Goal: Information Seeking & Learning: Understand process/instructions

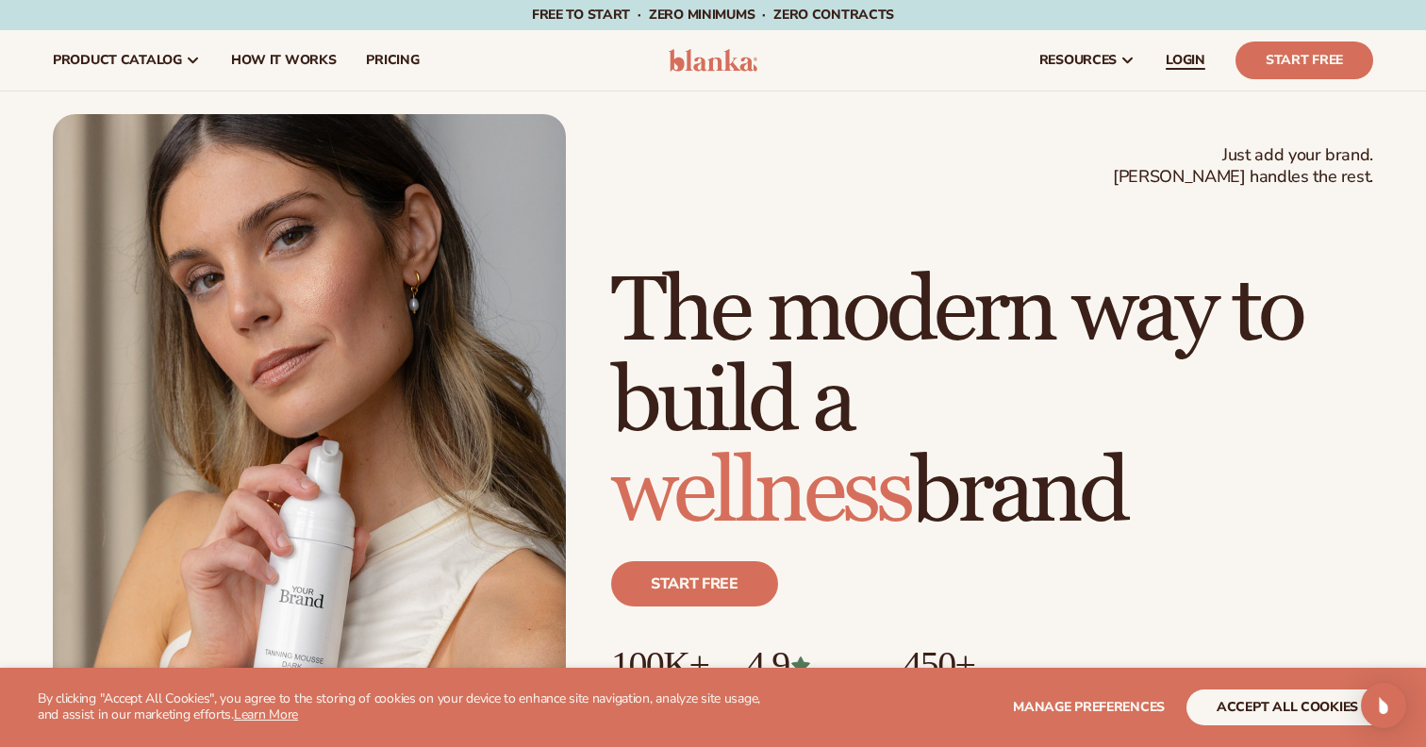
click at [1180, 58] on span "LOGIN" at bounding box center [1185, 60] width 40 height 15
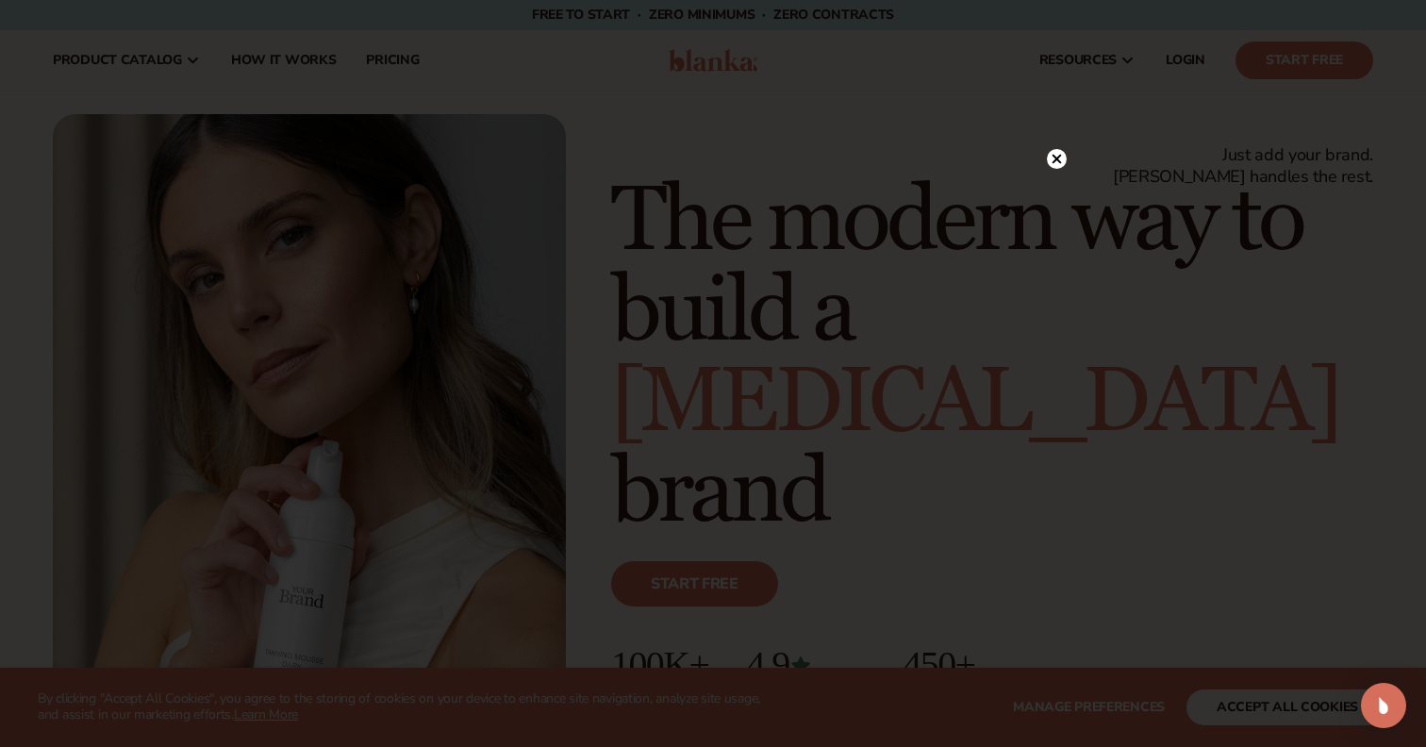
click at [1057, 159] on icon at bounding box center [1056, 158] width 9 height 9
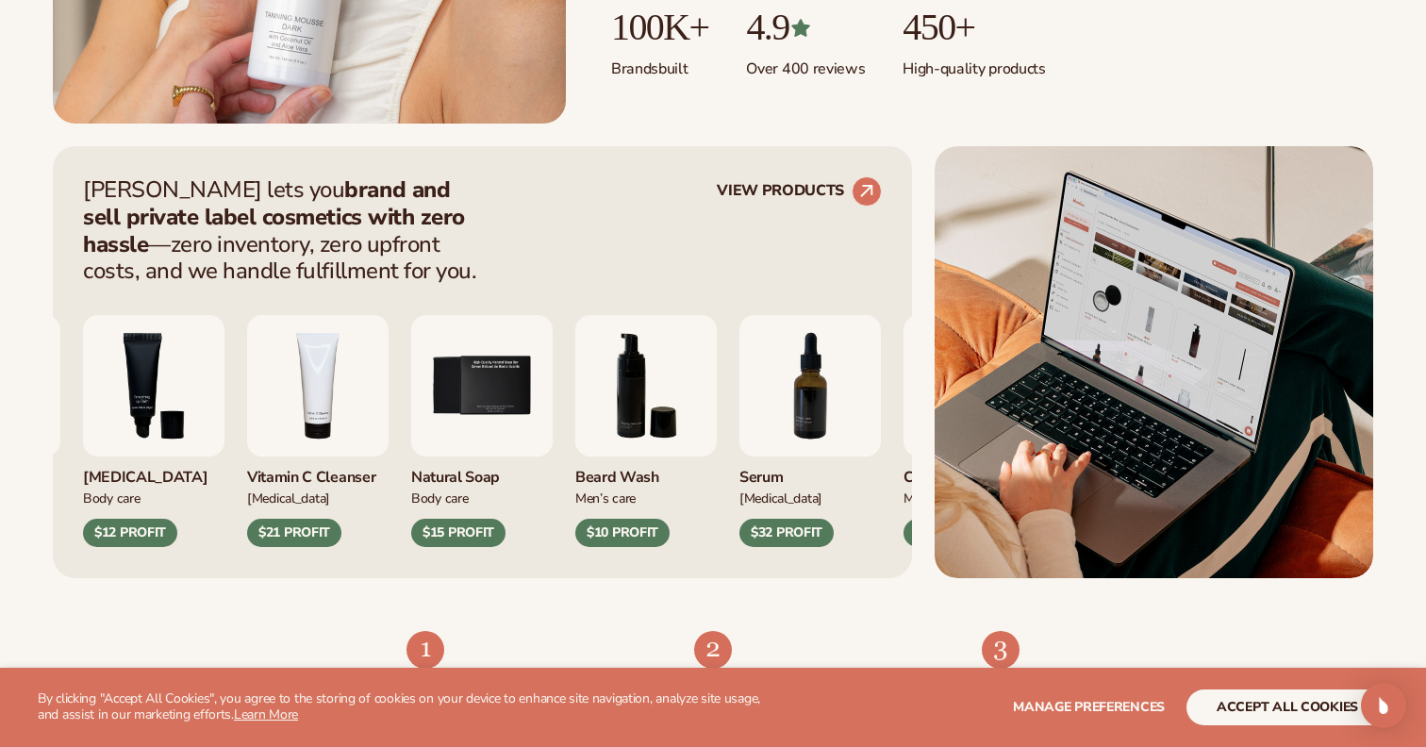
scroll to position [641, 0]
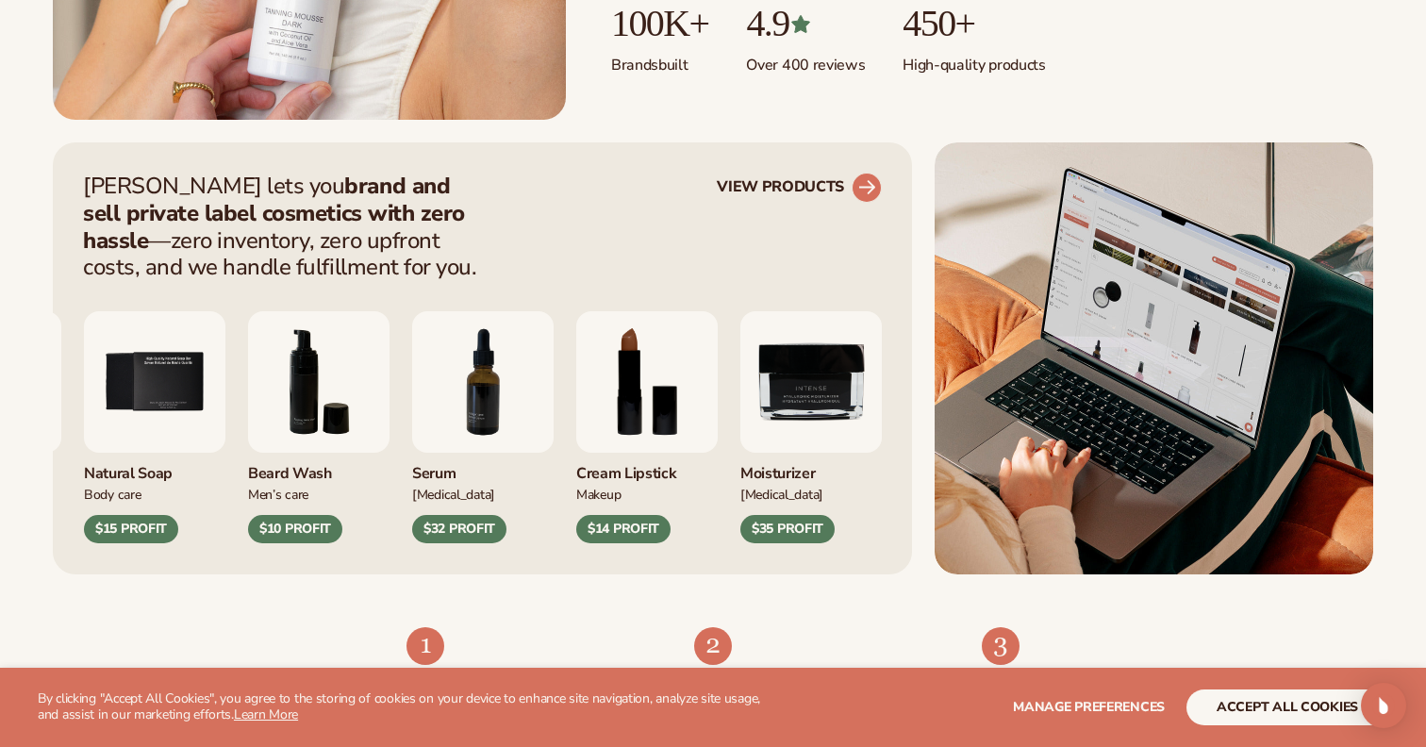
click at [868, 189] on circle at bounding box center [866, 187] width 41 height 41
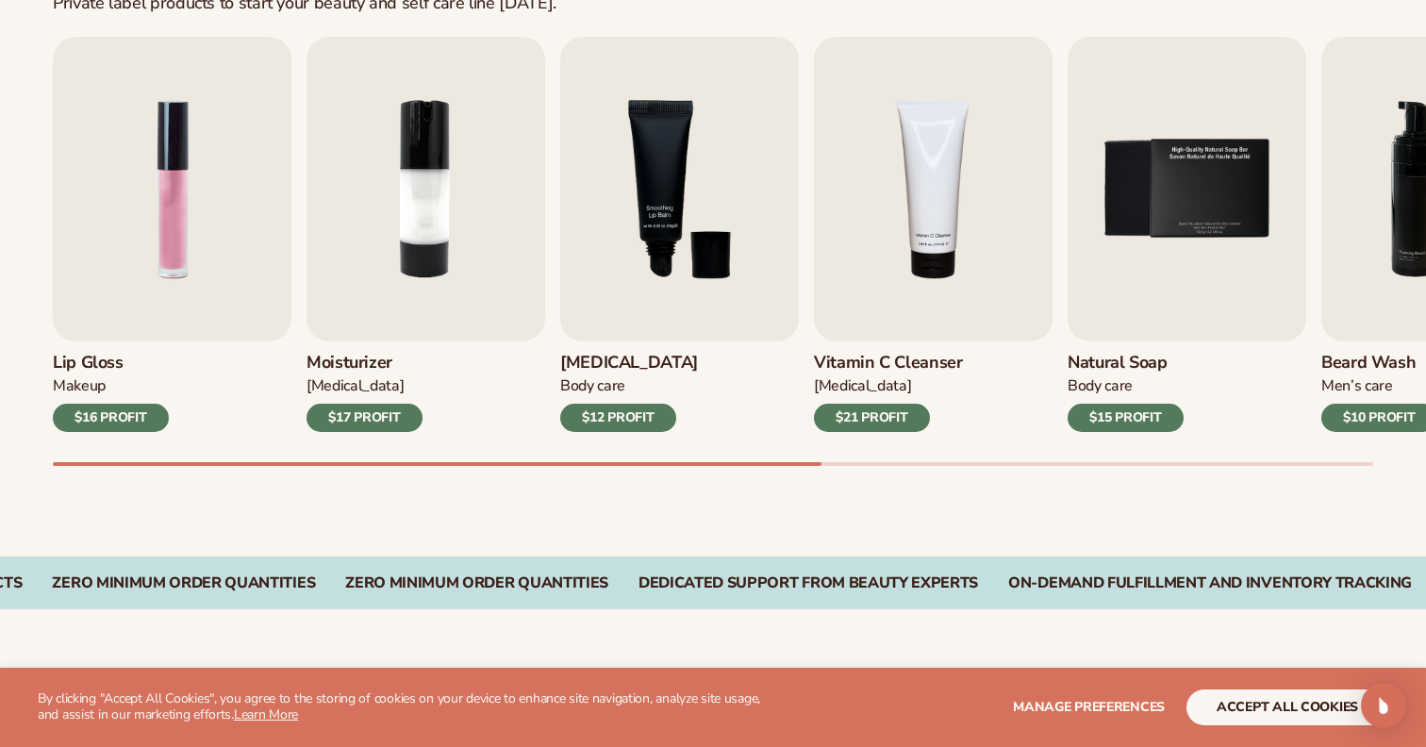
scroll to position [641, 0]
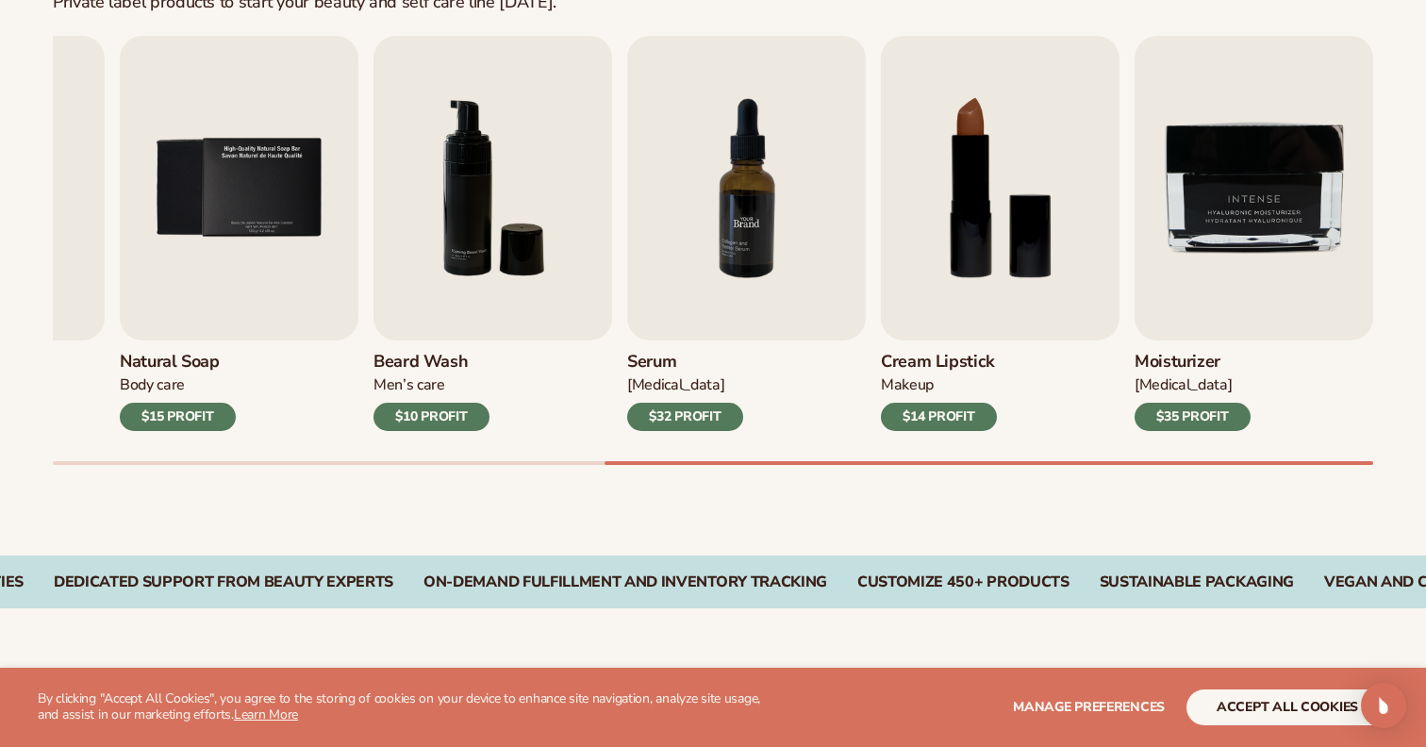
click at [723, 243] on img "7 / 9" at bounding box center [746, 188] width 239 height 305
click at [706, 416] on div "$32 PROFIT" at bounding box center [685, 417] width 116 height 28
click at [748, 266] on img "7 / 9" at bounding box center [746, 188] width 239 height 305
click at [751, 210] on img "7 / 9" at bounding box center [746, 188] width 239 height 305
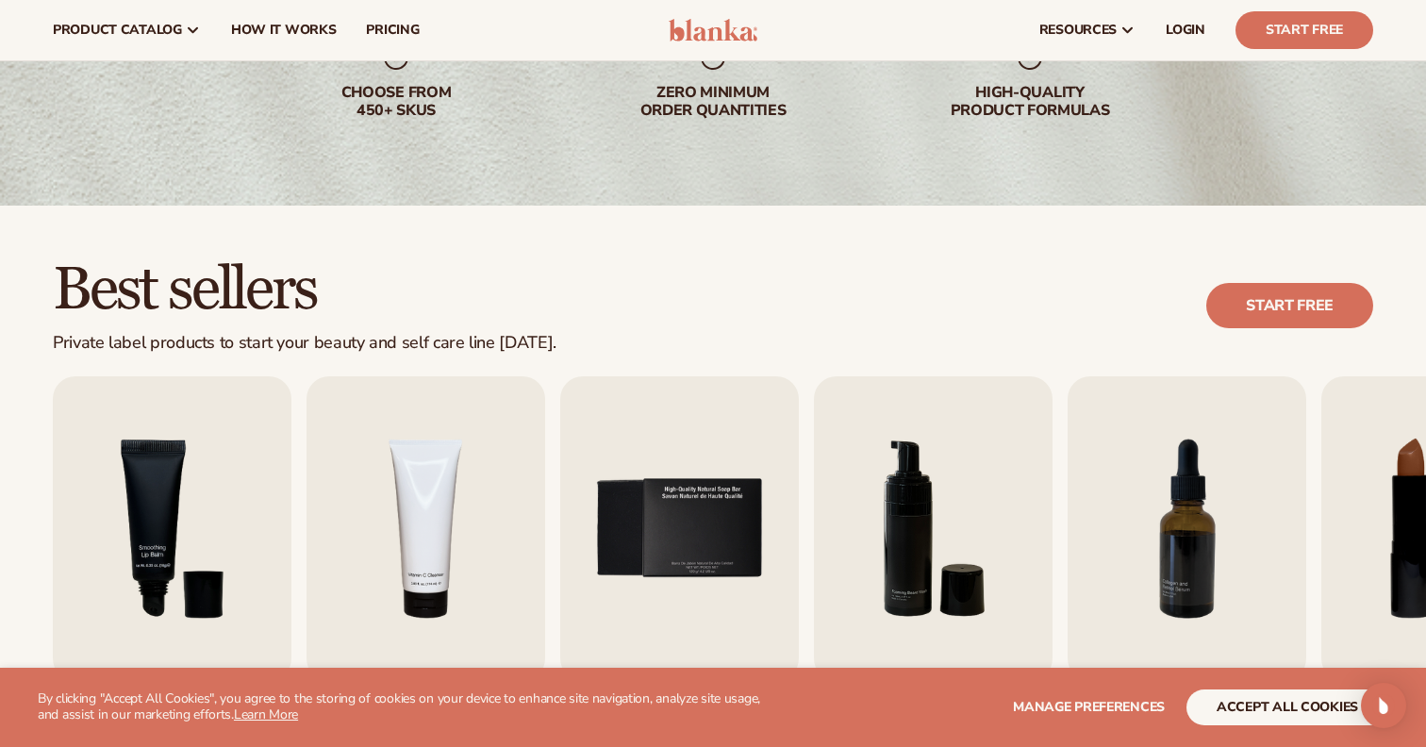
scroll to position [0, 0]
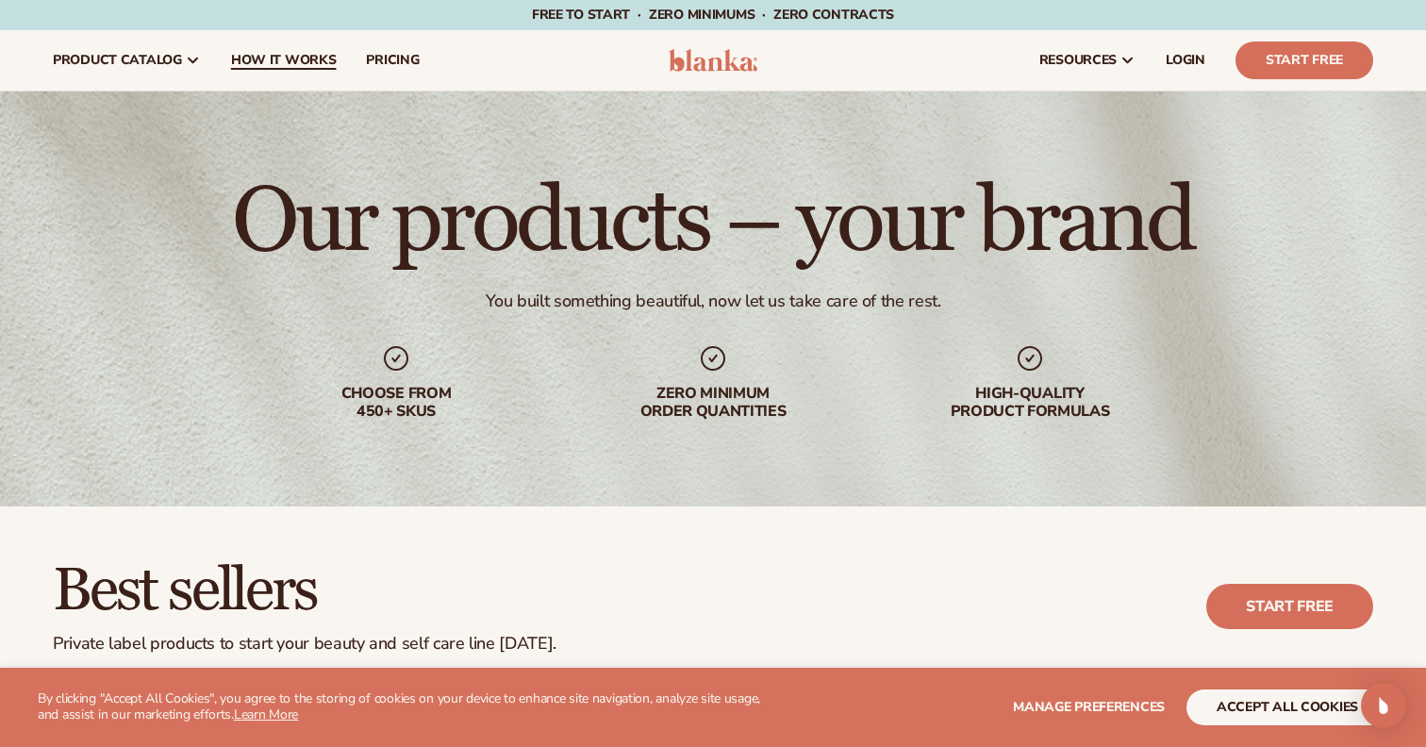
click at [294, 54] on span "How It Works" at bounding box center [284, 60] width 106 height 15
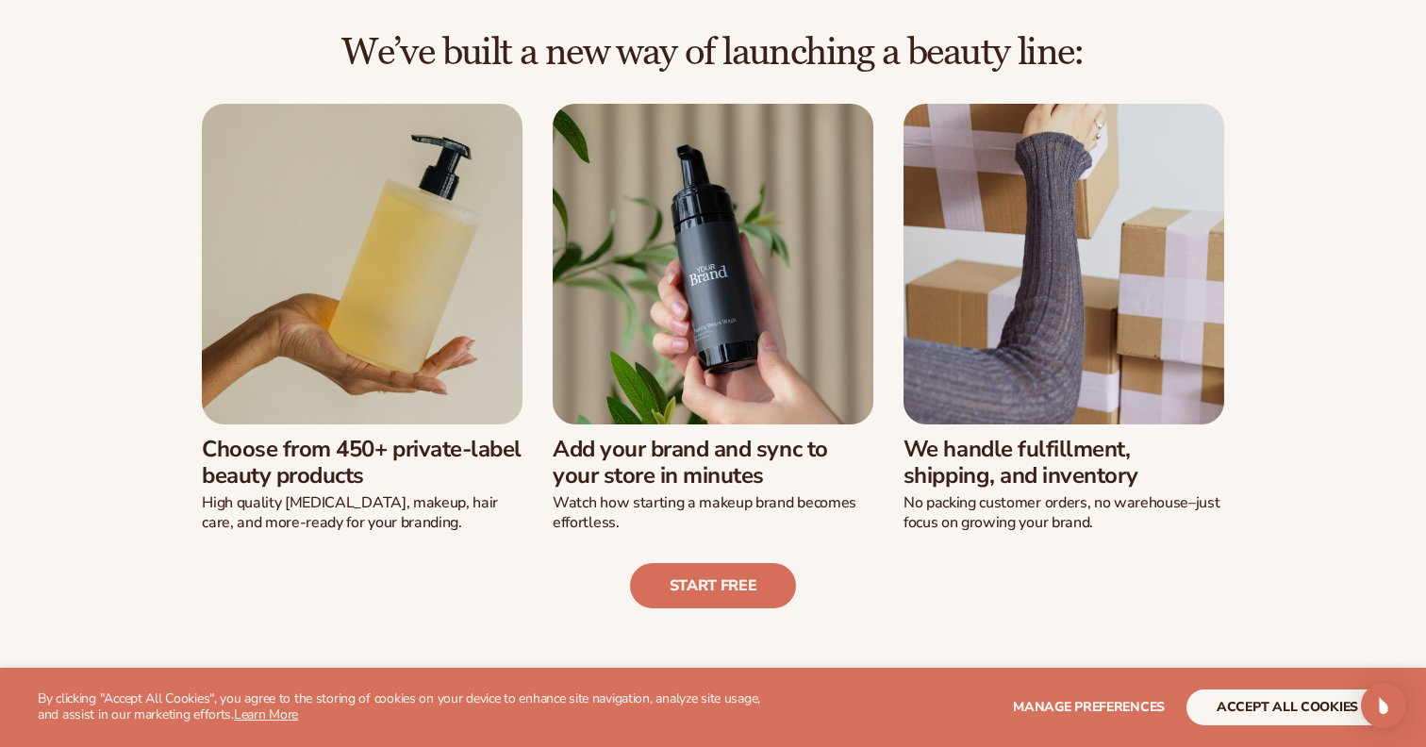
scroll to position [456, 0]
